Goal: Task Accomplishment & Management: Use online tool/utility

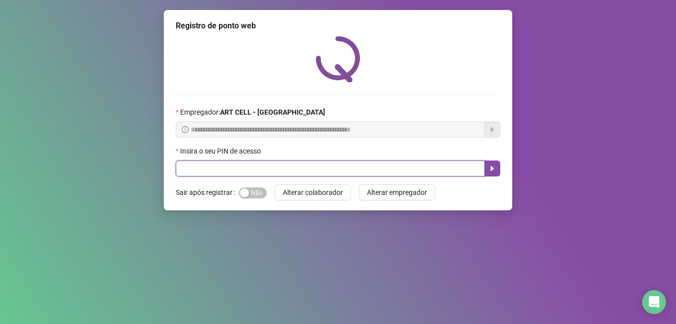
click at [298, 168] on input "text" at bounding box center [330, 168] width 309 height 16
type input "*****"
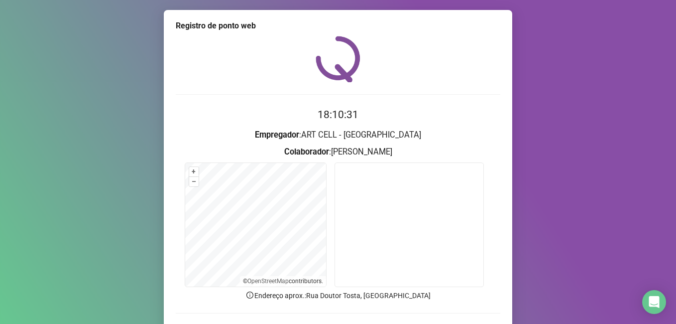
scroll to position [65, 0]
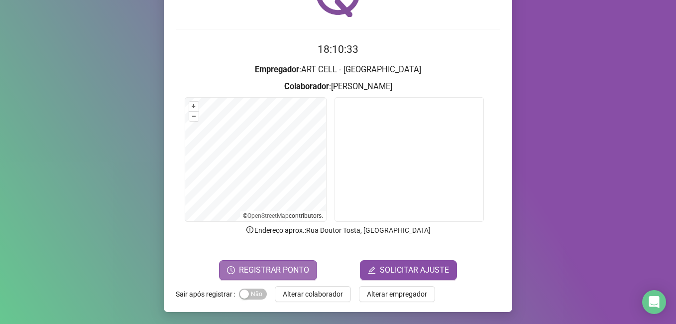
click at [306, 265] on button "REGISTRAR PONTO" at bounding box center [268, 270] width 98 height 20
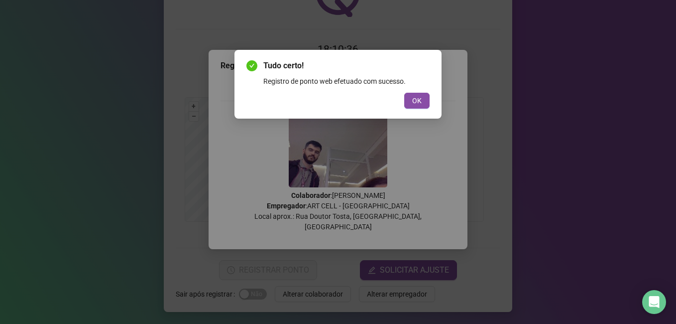
click at [420, 110] on div "Tudo certo! Registro de ponto web efetuado com sucesso. OK" at bounding box center [338, 84] width 207 height 69
drag, startPoint x: 421, startPoint y: 99, endPoint x: 423, endPoint y: 120, distance: 20.5
click at [421, 99] on span "OK" at bounding box center [416, 100] width 9 height 11
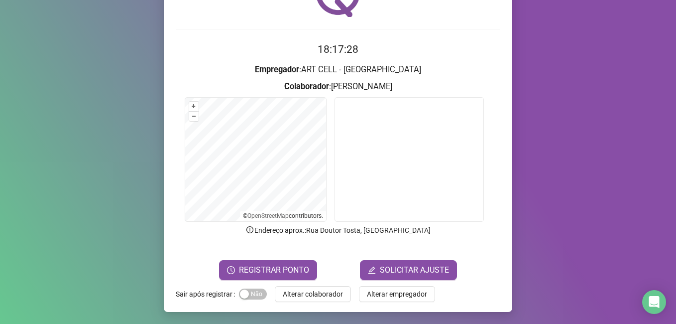
click at [321, 290] on span "Alterar colaborador" at bounding box center [313, 293] width 60 height 11
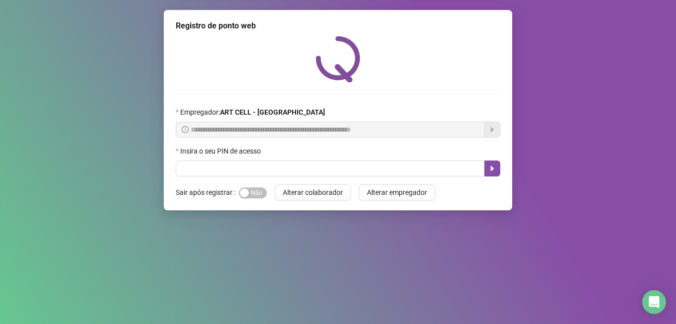
scroll to position [0, 0]
click at [286, 173] on input "text" at bounding box center [330, 168] width 309 height 16
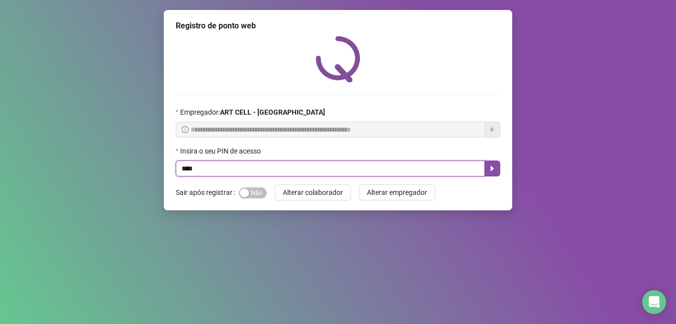
type input "*****"
click at [494, 172] on icon "caret-right" at bounding box center [493, 168] width 8 height 8
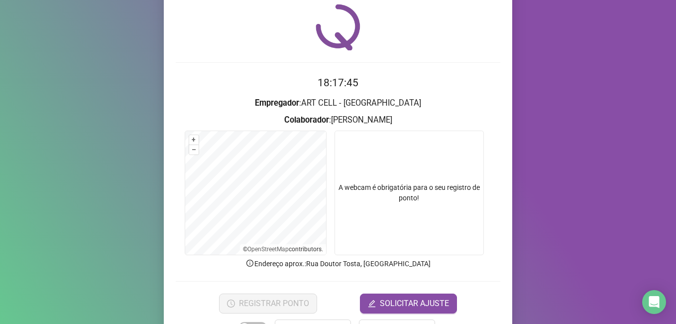
scroll to position [50, 0]
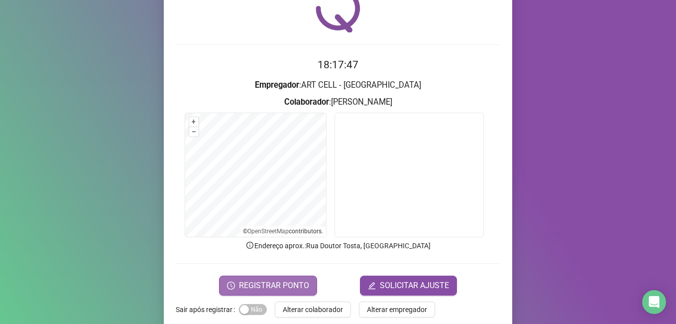
click at [297, 276] on button "REGISTRAR PONTO" at bounding box center [268, 285] width 98 height 20
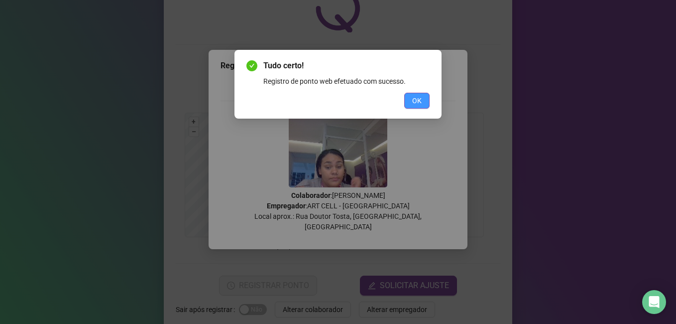
click at [421, 95] on button "OK" at bounding box center [416, 101] width 25 height 16
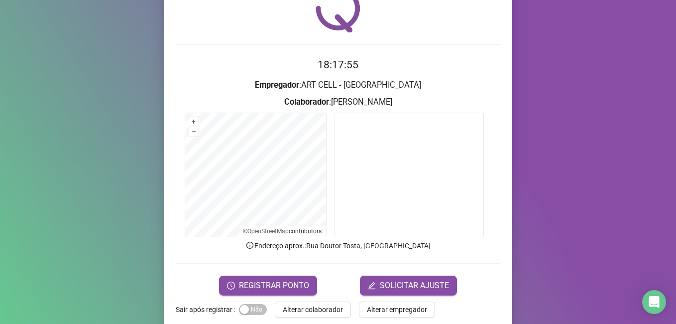
click at [510, 201] on div "Registro de ponto web 18:17:55 Empregador : ART CELL - BRAGANÇA PAULISTA Colabo…" at bounding box center [338, 162] width 676 height 324
drag, startPoint x: 314, startPoint y: 306, endPoint x: 315, endPoint y: 295, distance: 10.5
click at [314, 306] on span "Alterar colaborador" at bounding box center [313, 309] width 60 height 11
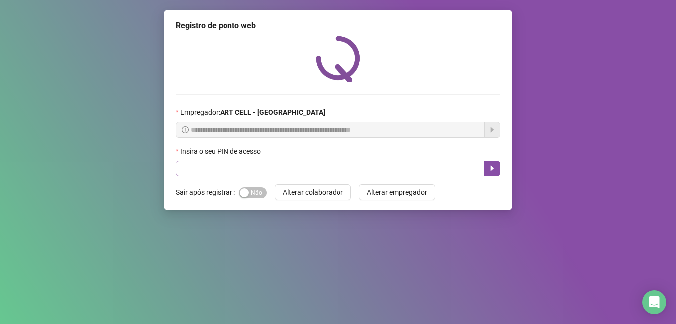
drag, startPoint x: 322, startPoint y: 177, endPoint x: 321, endPoint y: 172, distance: 5.5
click at [322, 177] on div "**********" at bounding box center [338, 110] width 349 height 200
click at [320, 170] on input "text" at bounding box center [330, 168] width 309 height 16
type input "*****"
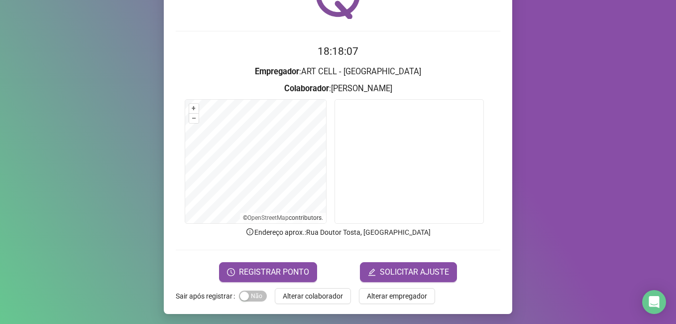
scroll to position [65, 0]
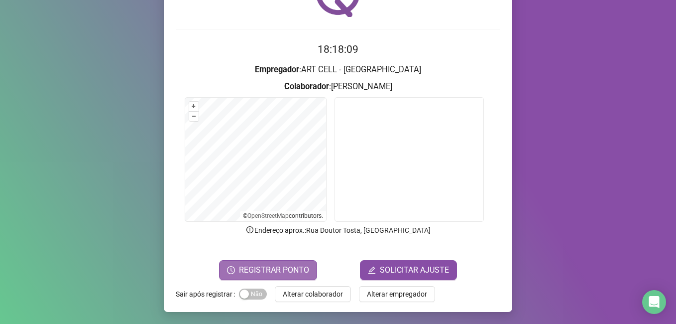
click at [299, 267] on span "REGISTRAR PONTO" at bounding box center [274, 270] width 70 height 12
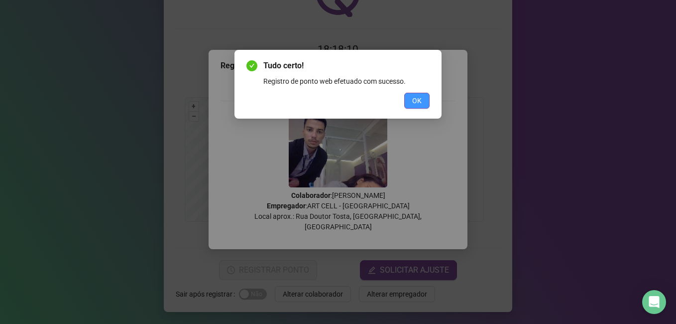
click at [423, 97] on button "OK" at bounding box center [416, 101] width 25 height 16
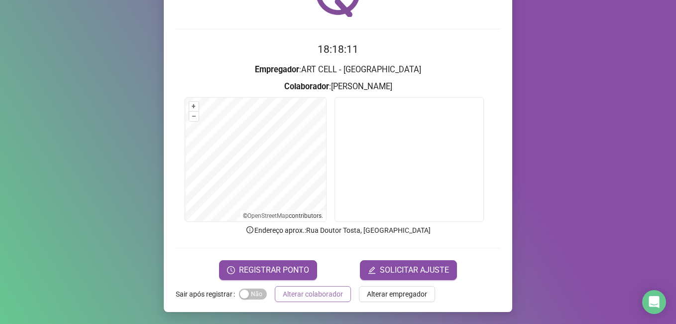
click at [326, 292] on span "Alterar colaborador" at bounding box center [313, 293] width 60 height 11
